Goal: Task Accomplishment & Management: Complete application form

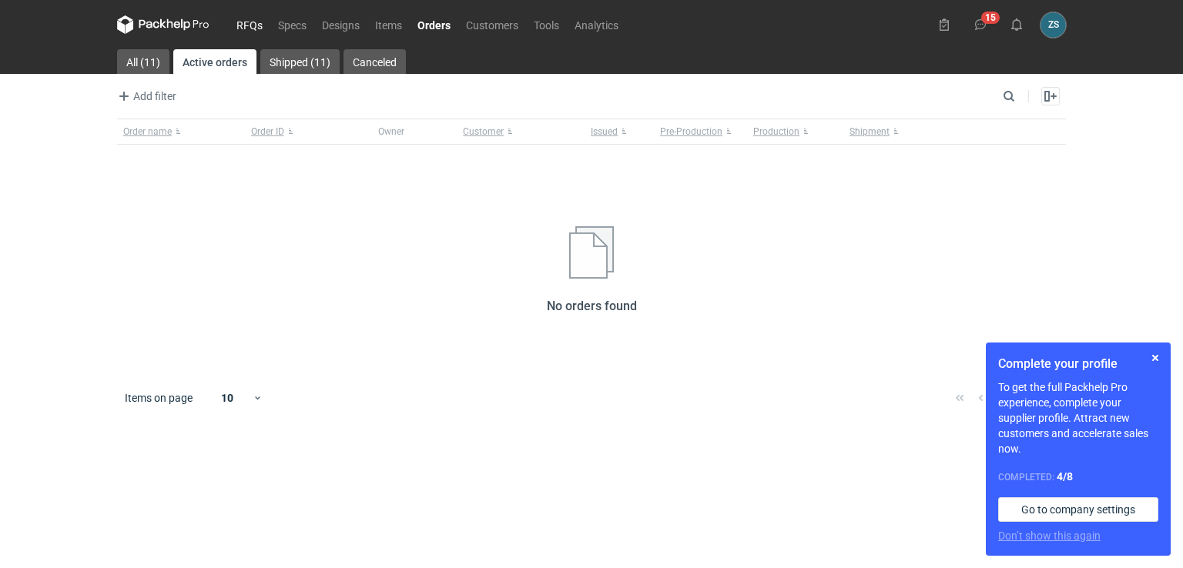
click at [247, 19] on link "RFQs" at bounding box center [250, 24] width 42 height 18
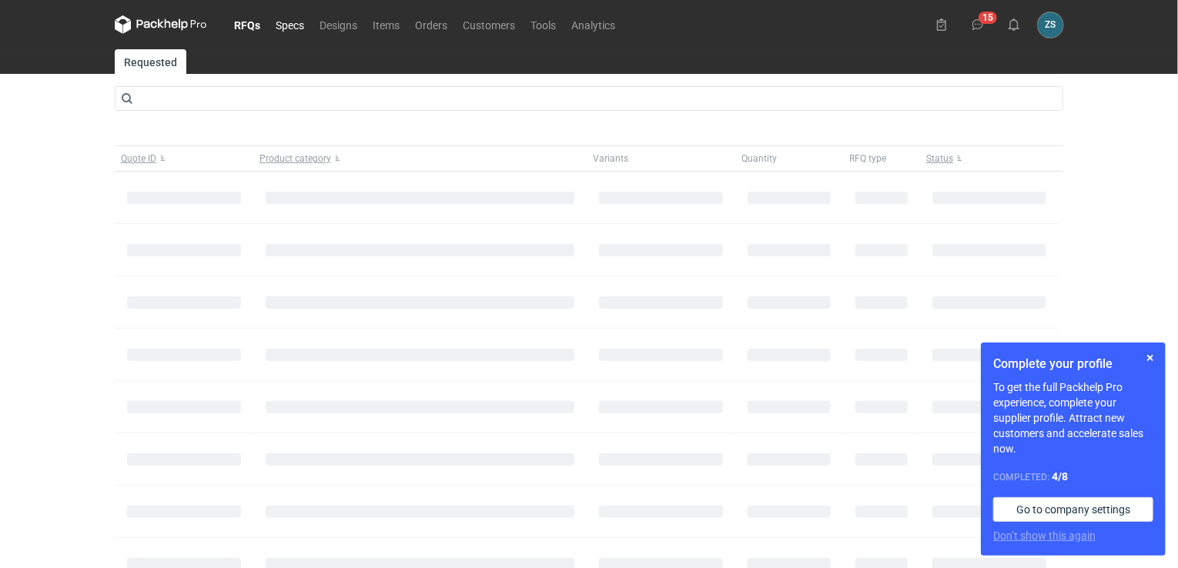
click at [276, 22] on link "Specs" at bounding box center [290, 24] width 44 height 18
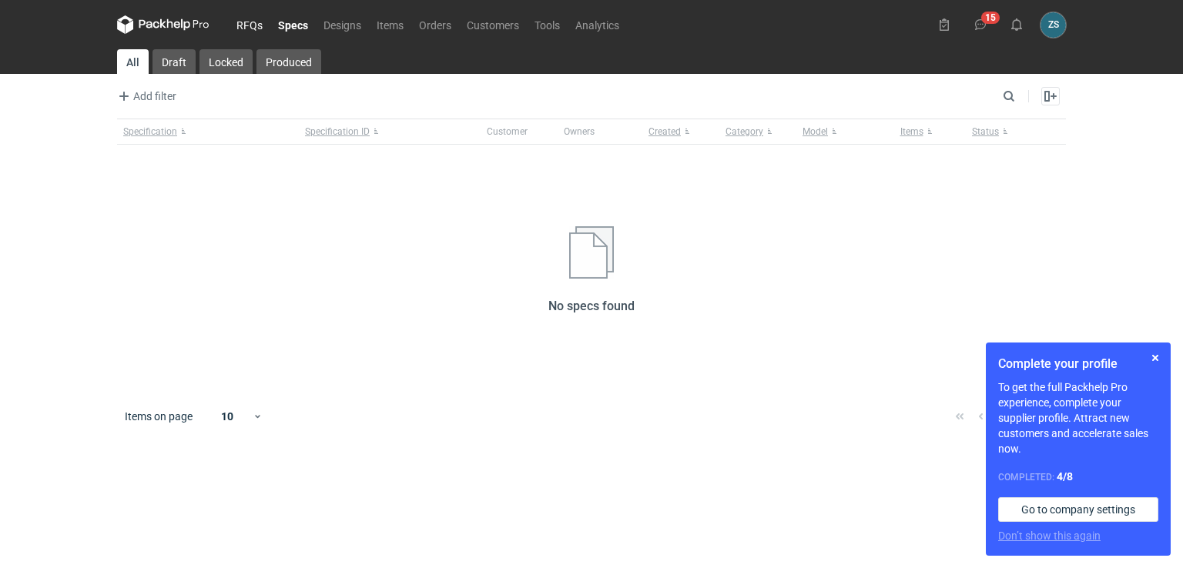
click at [241, 25] on link "RFQs" at bounding box center [250, 24] width 42 height 18
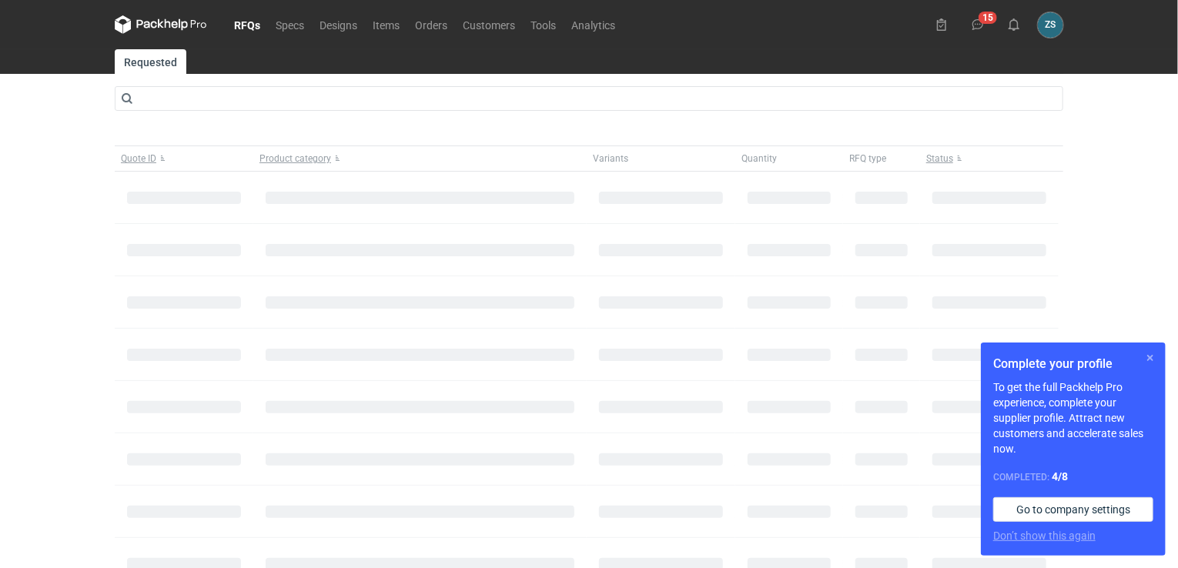
click at [1151, 354] on button "button" at bounding box center [1150, 358] width 18 height 18
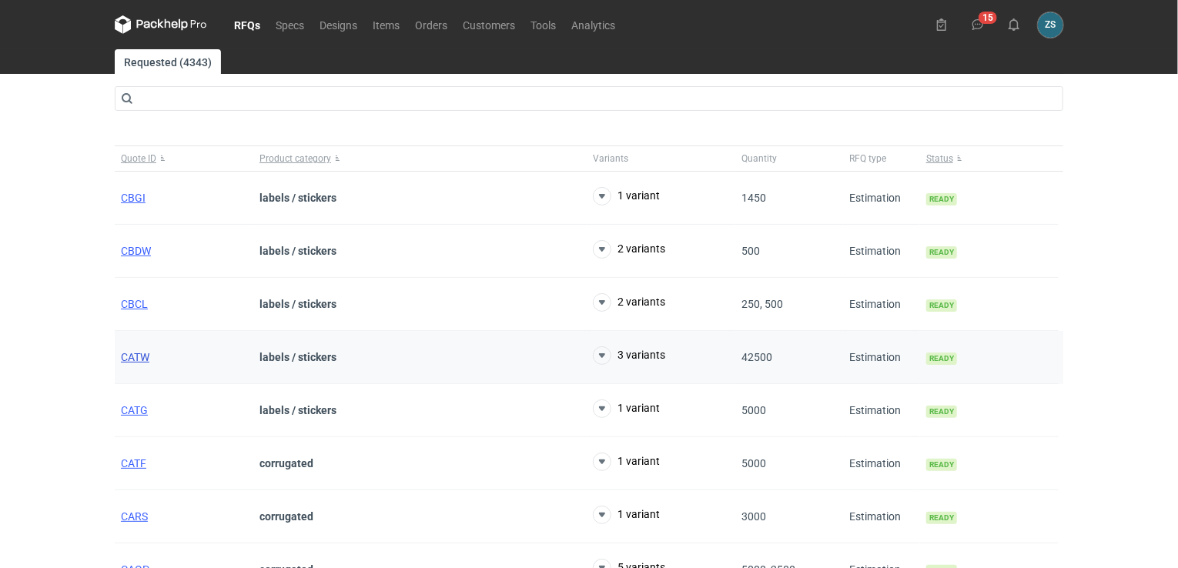
click at [140, 351] on span "CATW" at bounding box center [135, 357] width 28 height 12
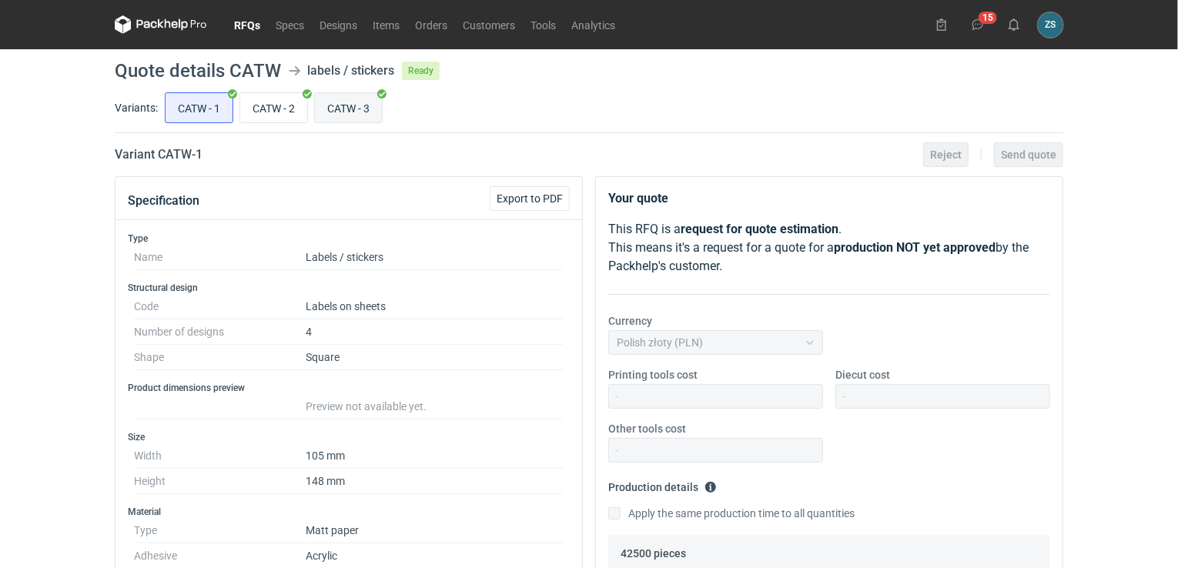
click at [337, 108] on input "CATW - 3" at bounding box center [348, 107] width 67 height 29
radio input "true"
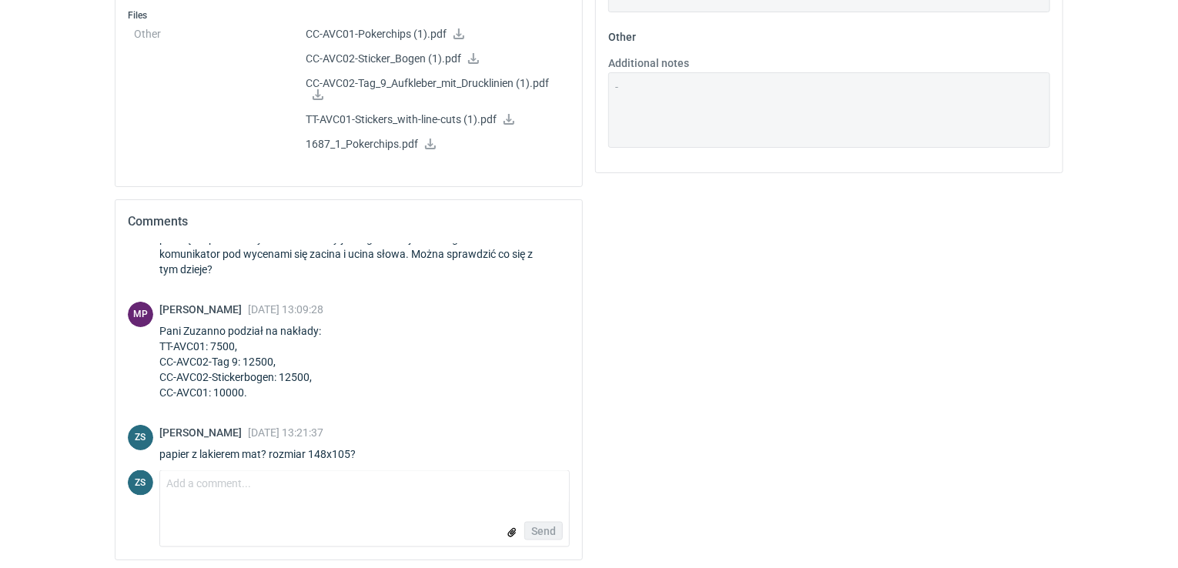
scroll to position [188, 0]
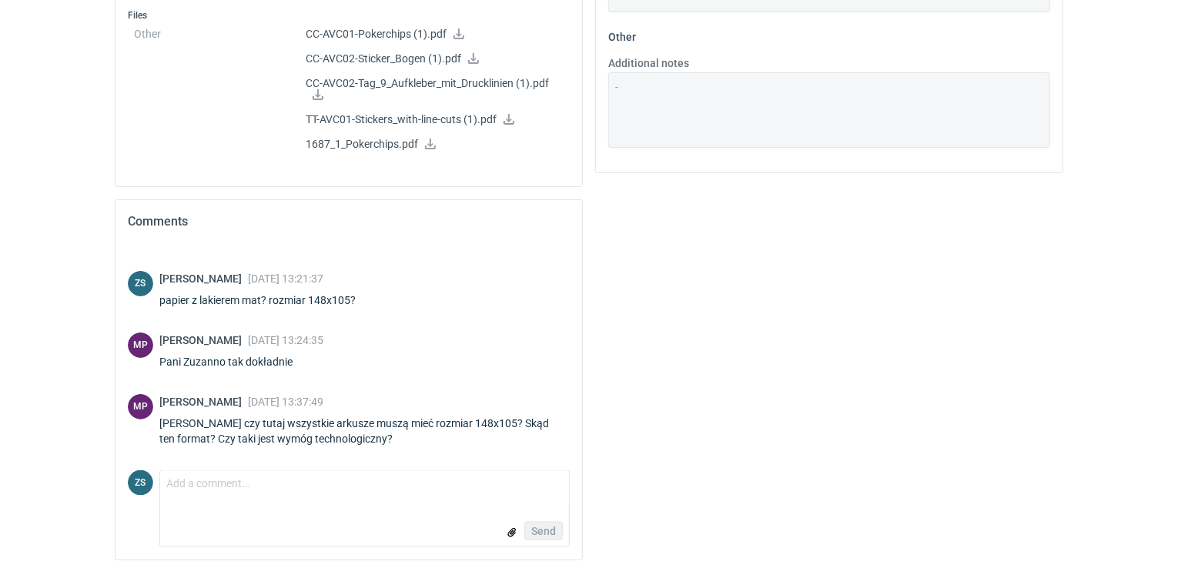
click at [327, 516] on div "Send" at bounding box center [364, 531] width 409 height 31
click at [205, 478] on textarea "Comment message" at bounding box center [364, 487] width 409 height 32
type textarea "P"
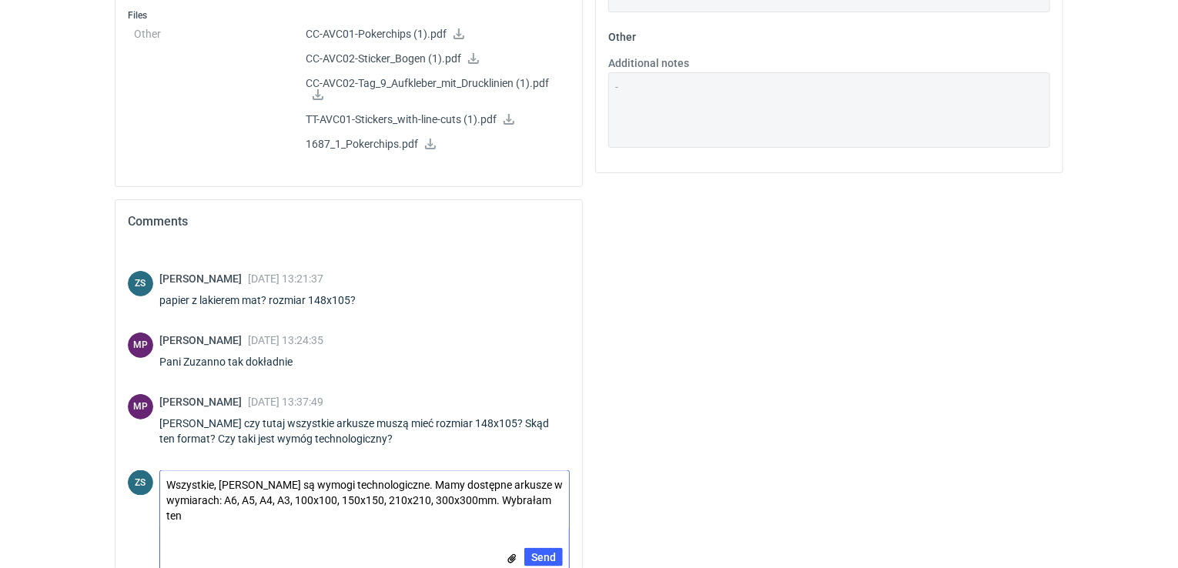
scroll to position [0, 0]
drag, startPoint x: 310, startPoint y: 515, endPoint x: 199, endPoint y: 517, distance: 110.9
click at [199, 517] on textarea "Wszystkie, [PERSON_NAME] są wymogi technologiczne. Mamy dostępne arkusze w wymi…" at bounding box center [364, 500] width 409 height 59
type textarea "Wszystkie, [PERSON_NAME] są wymogi technologiczne. Mamy dostępne arkusze w wymi…"
click at [553, 552] on span "Send" at bounding box center [543, 557] width 25 height 11
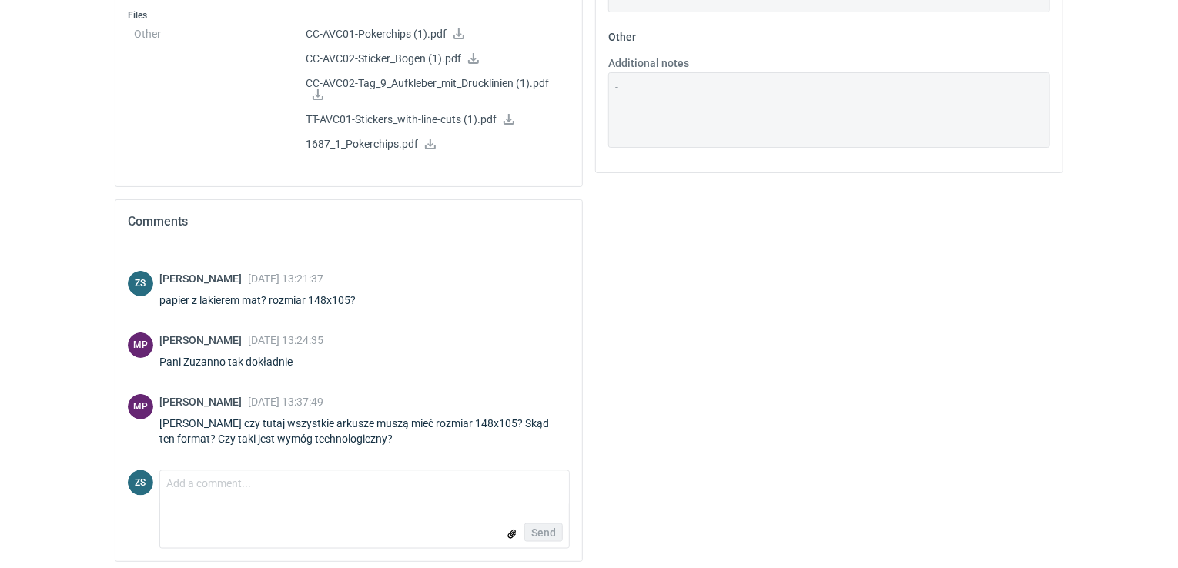
scroll to position [280, 0]
